Goal: Task Accomplishment & Management: Use online tool/utility

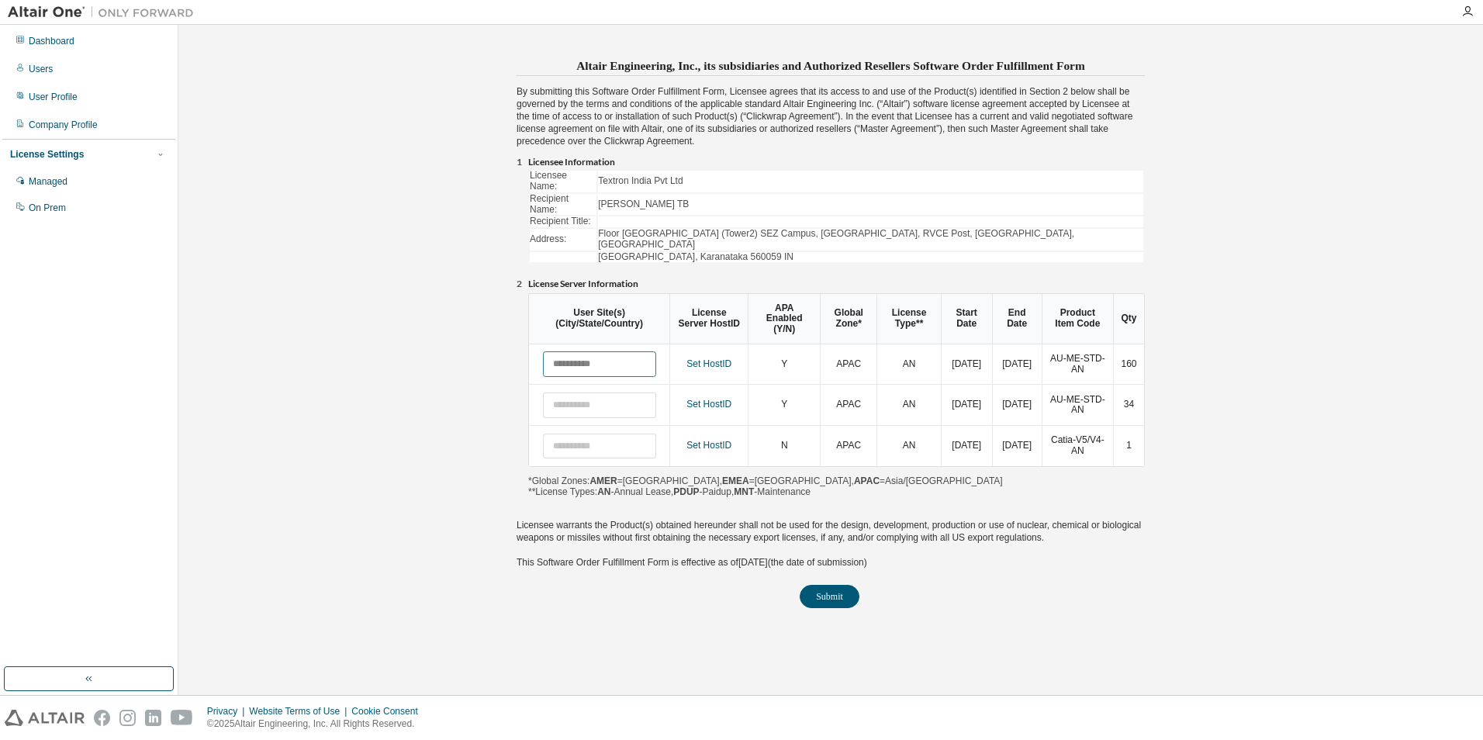
click at [616, 351] on input "text" at bounding box center [599, 364] width 113 height 26
click at [720, 358] on link "Set HostID" at bounding box center [708, 363] width 45 height 11
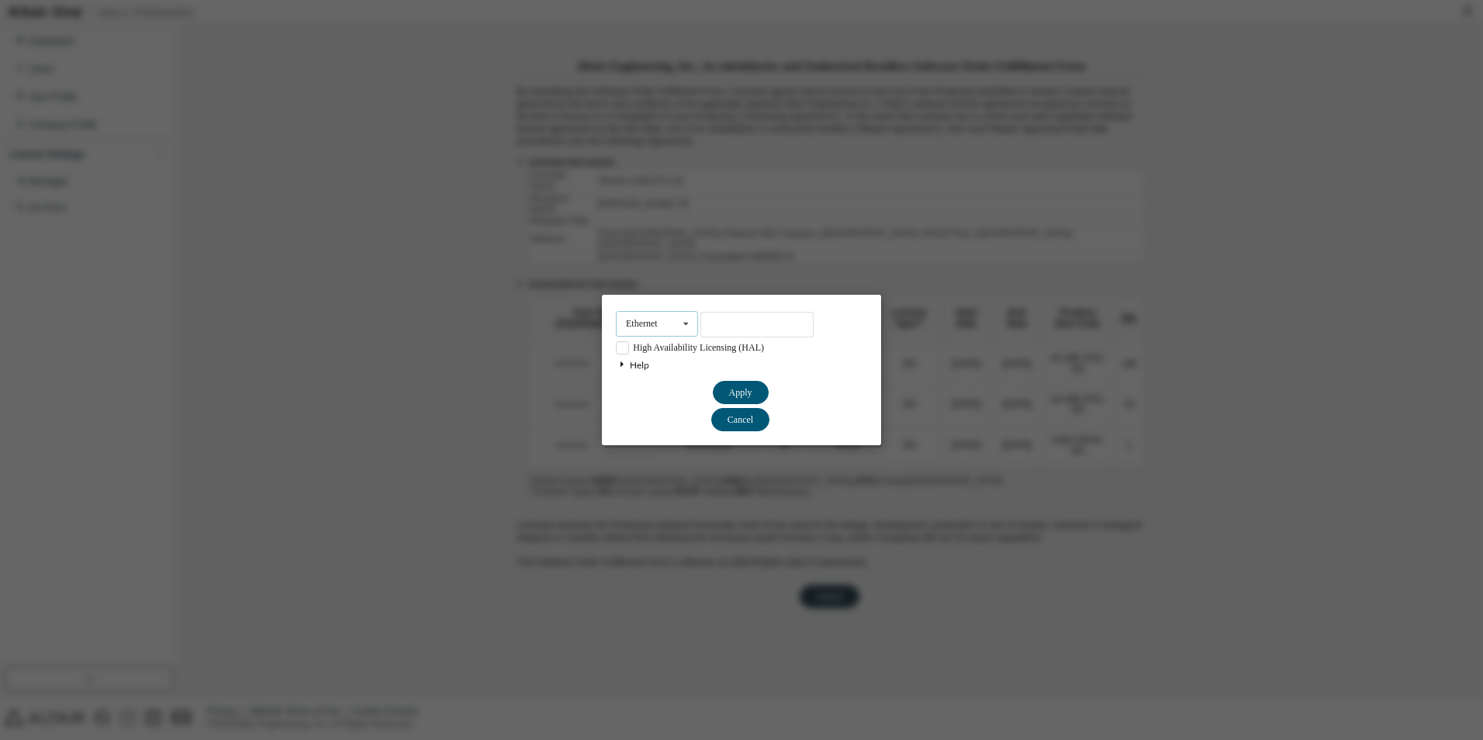
click at [690, 325] on icon at bounding box center [685, 324] width 19 height 24
click at [671, 346] on div "Ethernet" at bounding box center [656, 348] width 81 height 25
click at [717, 326] on input "text" at bounding box center [756, 325] width 113 height 26
click at [625, 349] on label "High Availability Licensing (HAL)" at bounding box center [690, 347] width 148 height 13
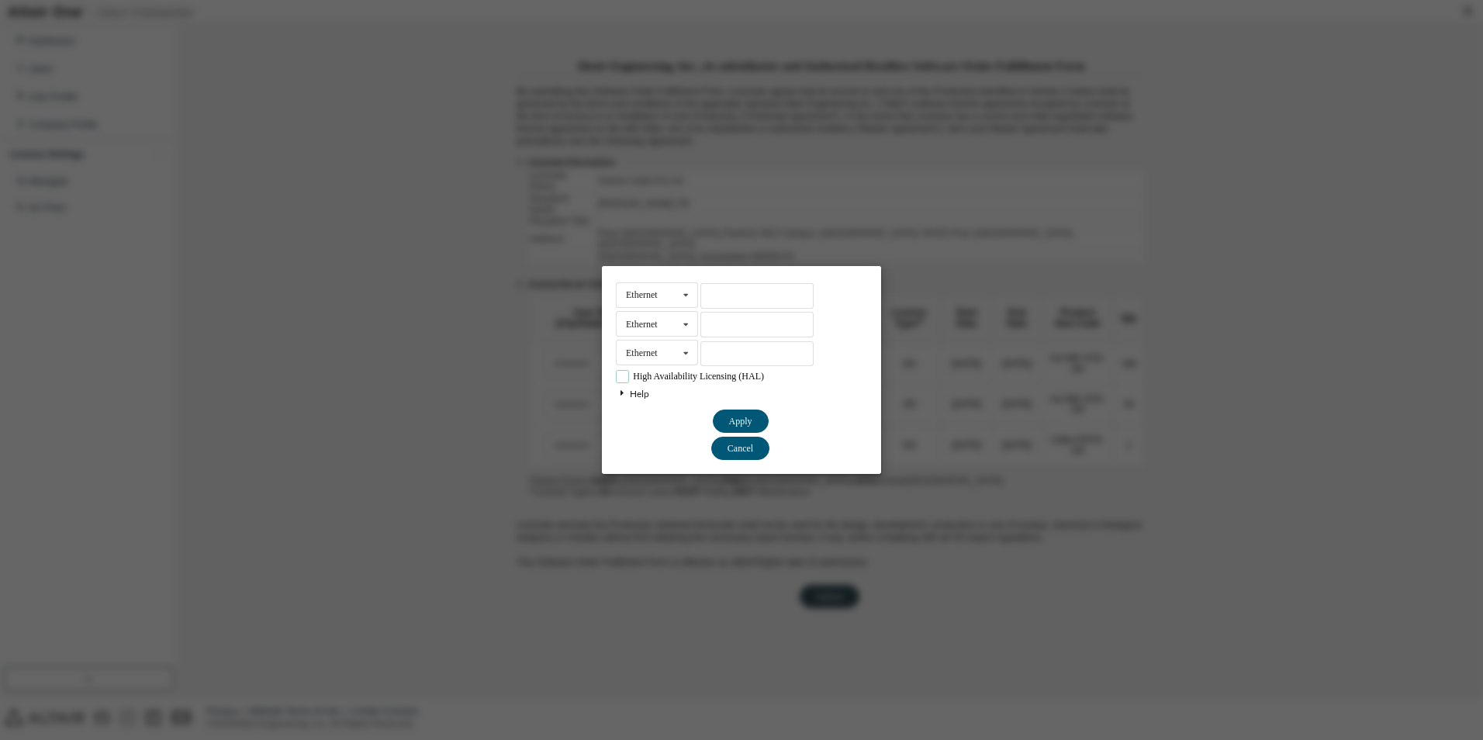
click at [619, 375] on label "High Availability Licensing (HAL)" at bounding box center [690, 376] width 148 height 13
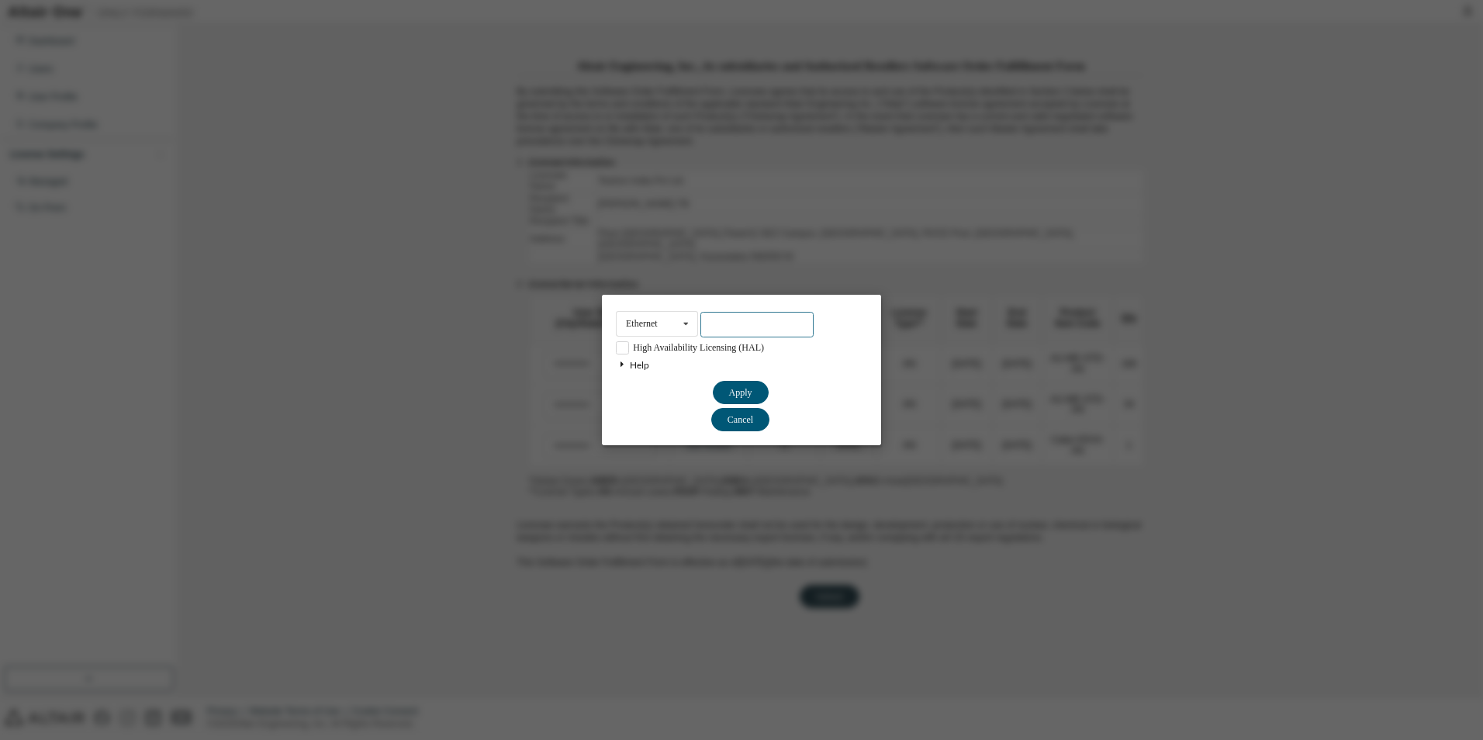
click at [744, 316] on input "text" at bounding box center [756, 325] width 113 height 26
